Goal: Task Accomplishment & Management: Complete application form

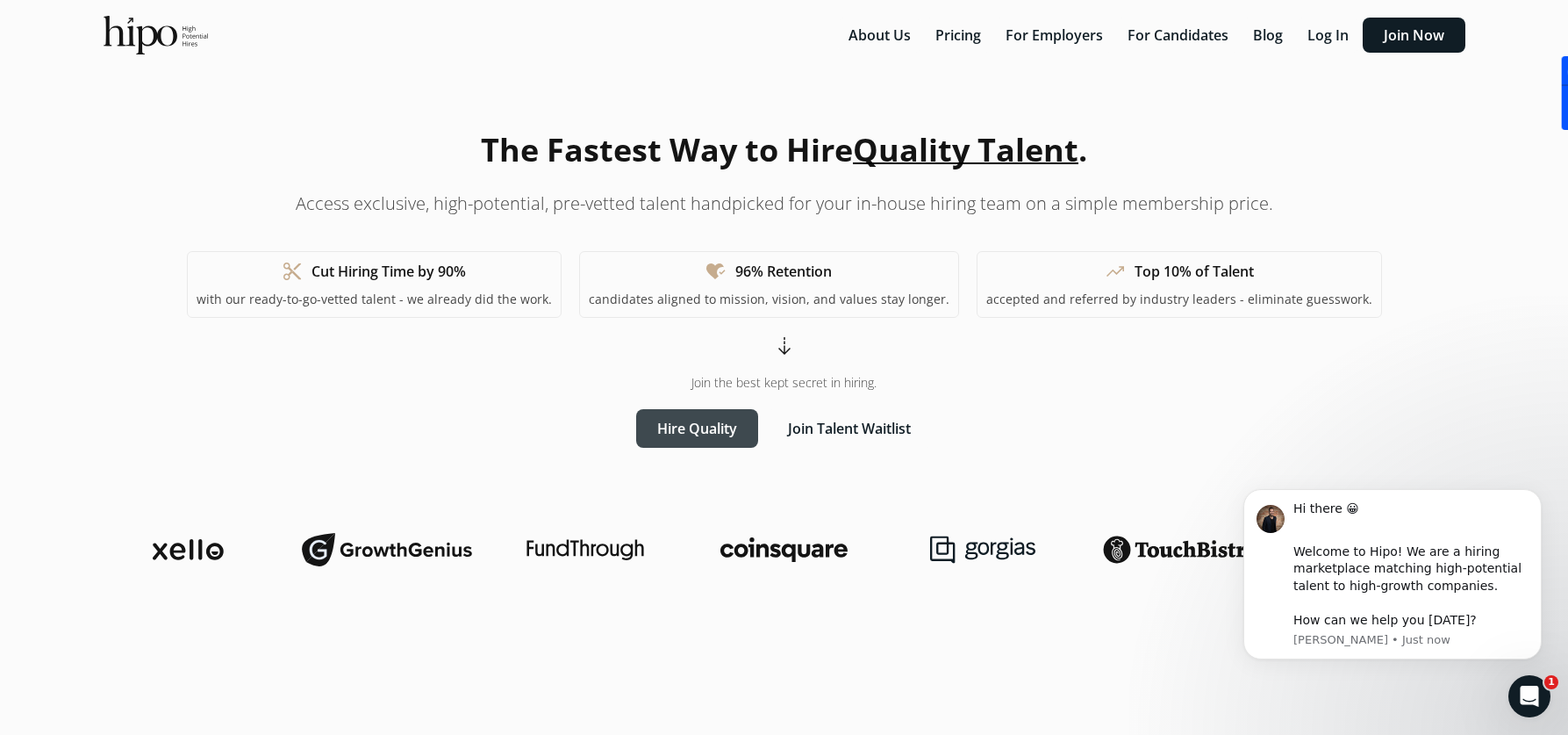
click at [716, 432] on button "Hire Quality" at bounding box center [697, 428] width 122 height 39
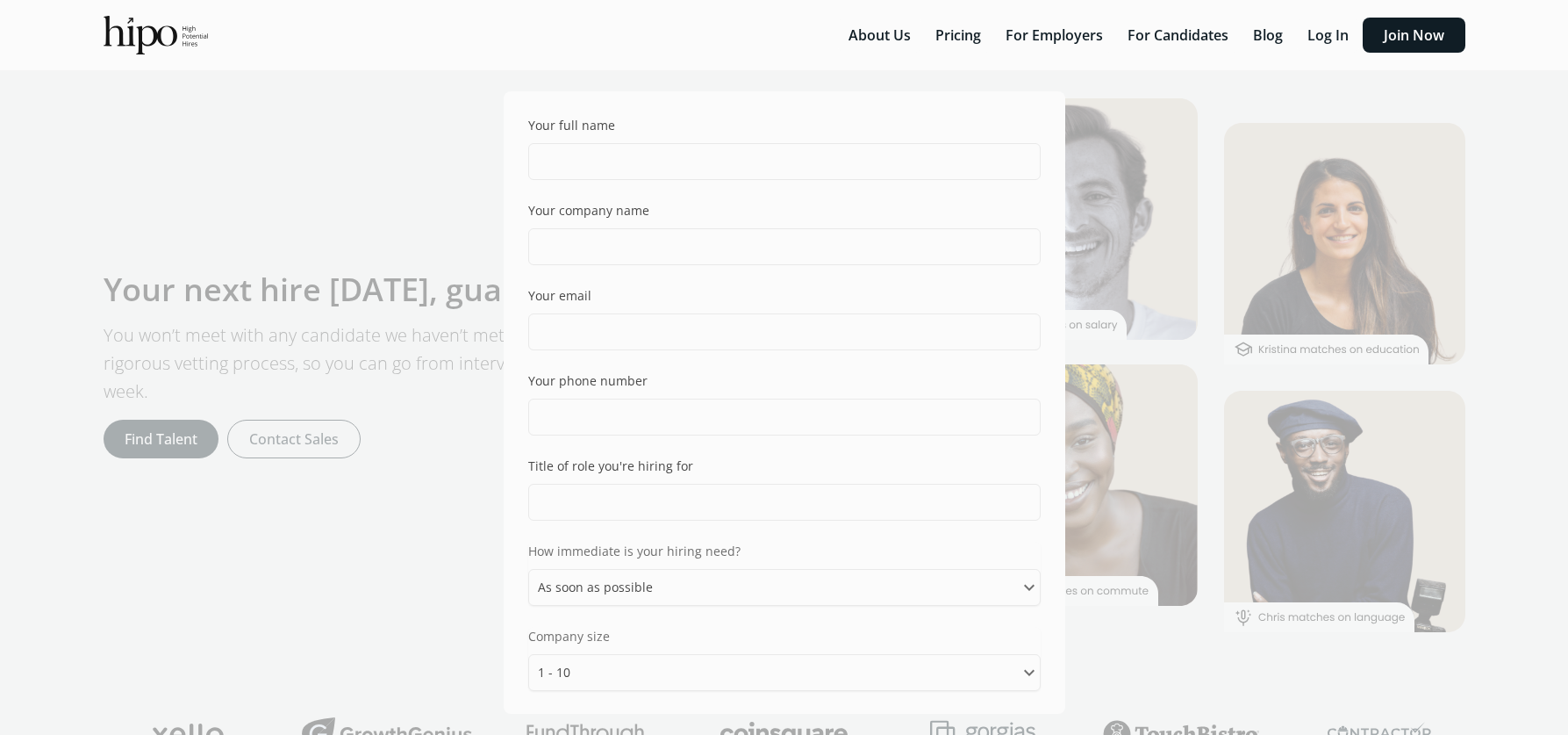
select select "ASAP"
select select "one_ten"
select select "can"
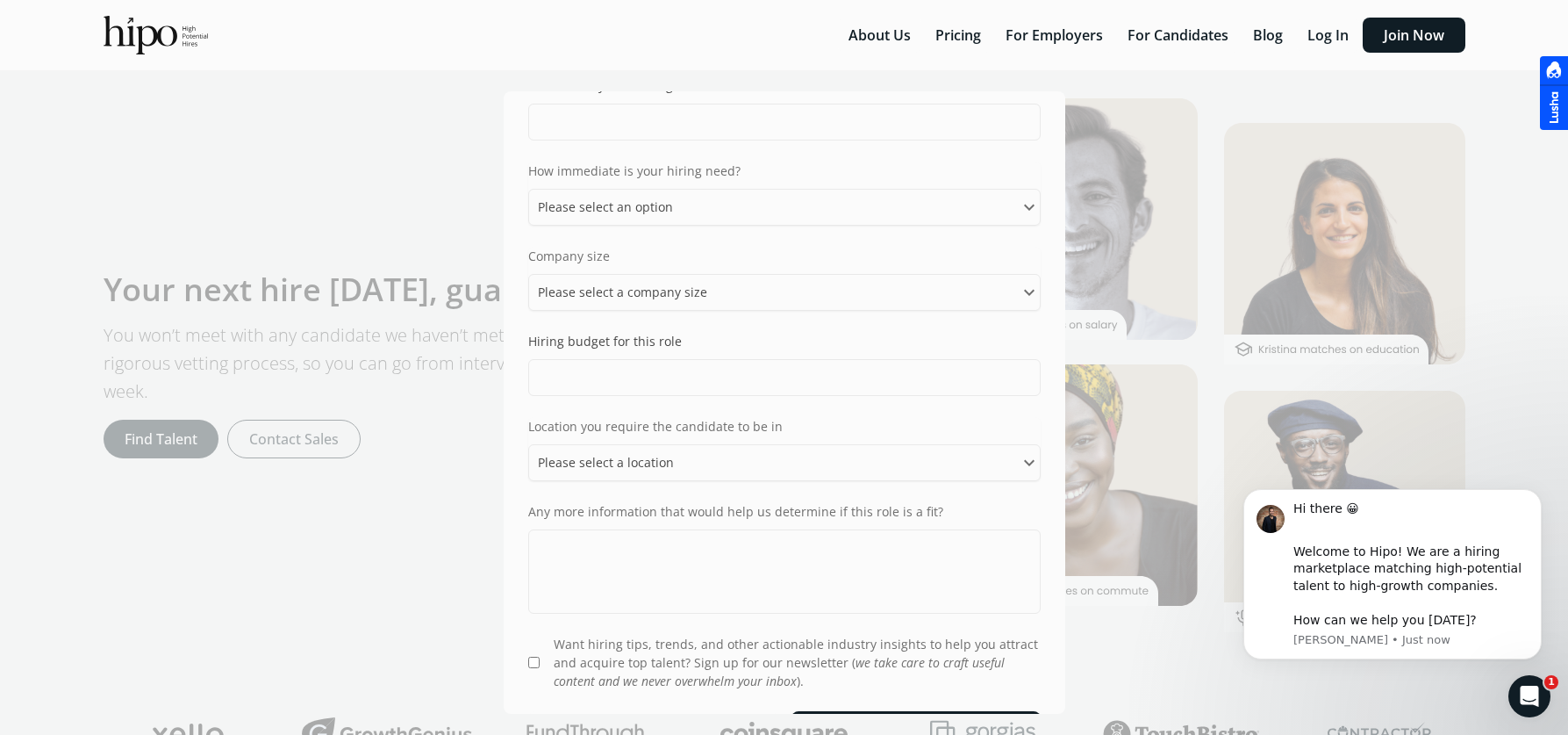
click at [450, 411] on div "Your full name Your company name Your email Your phone number Title of role you…" at bounding box center [784, 368] width 1568 height 735
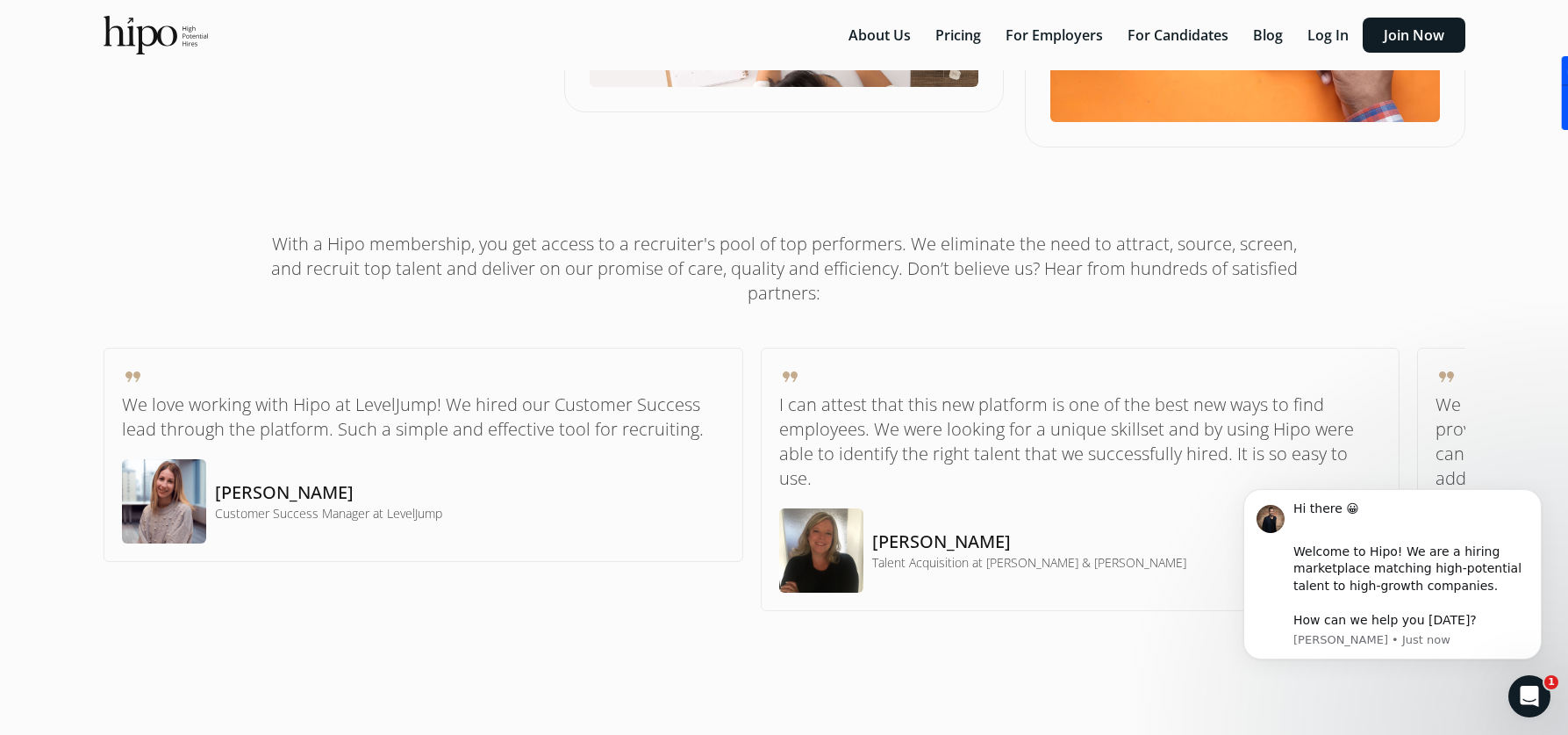
scroll to position [1154, 0]
